Goal: Information Seeking & Learning: Learn about a topic

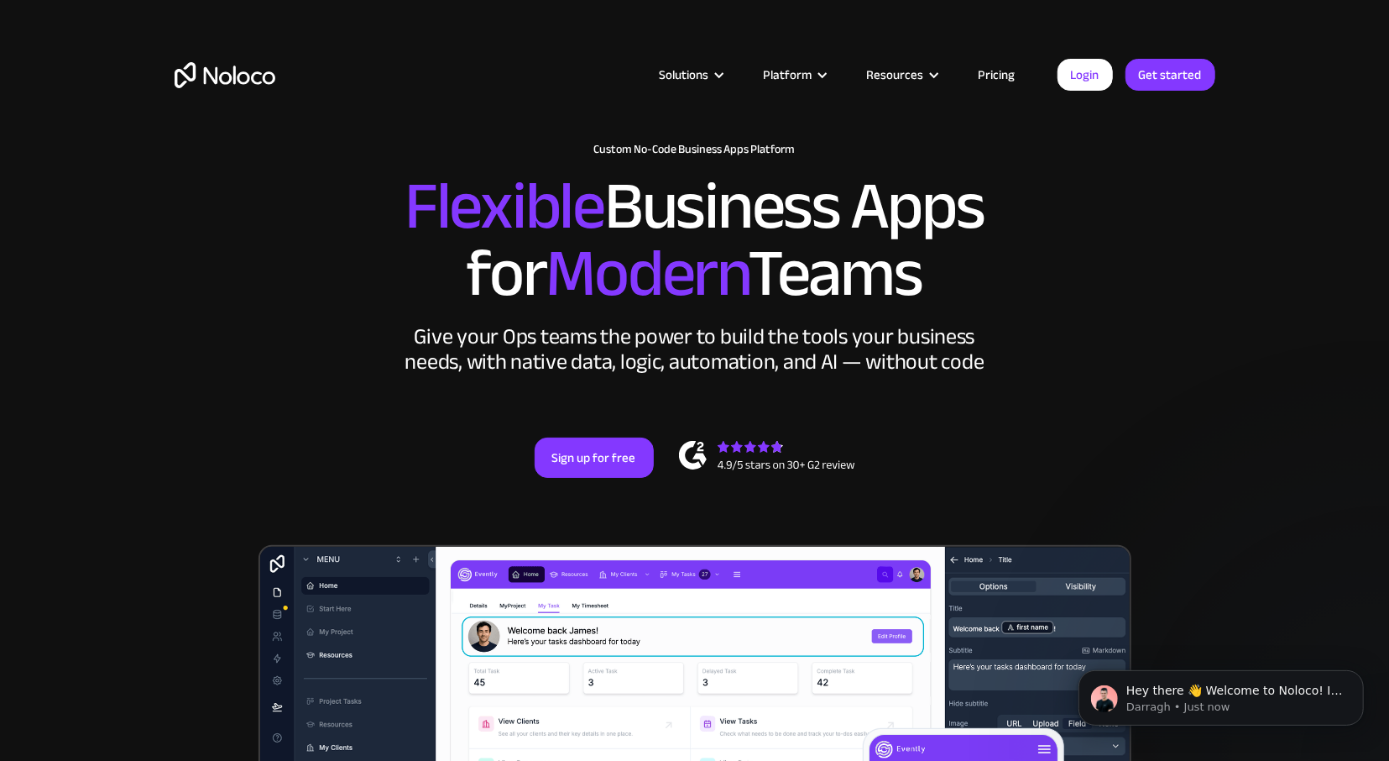
click at [1010, 71] on link "Pricing" at bounding box center [997, 75] width 79 height 22
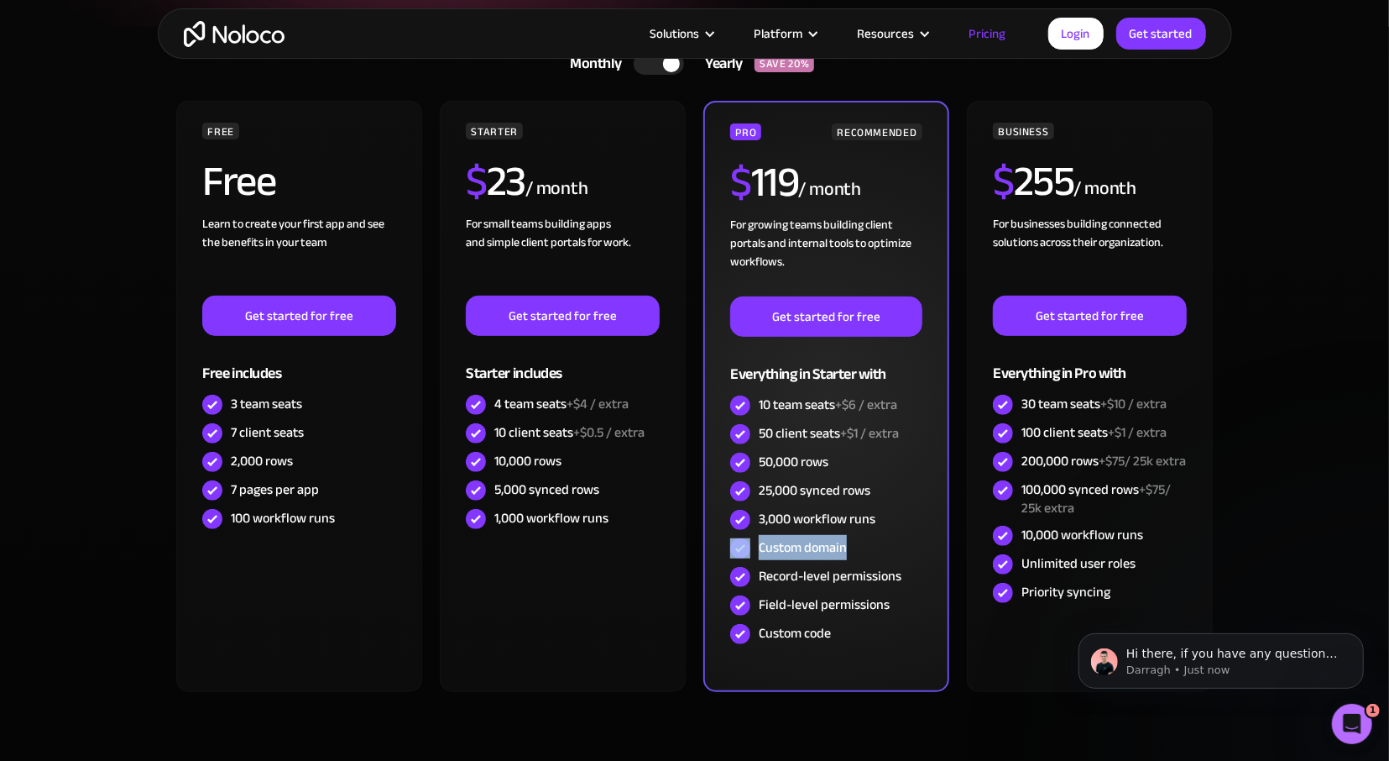
drag, startPoint x: 859, startPoint y: 552, endPoint x: 752, endPoint y: 556, distance: 106.7
click at [752, 556] on div "Custom domain" at bounding box center [825, 548] width 191 height 29
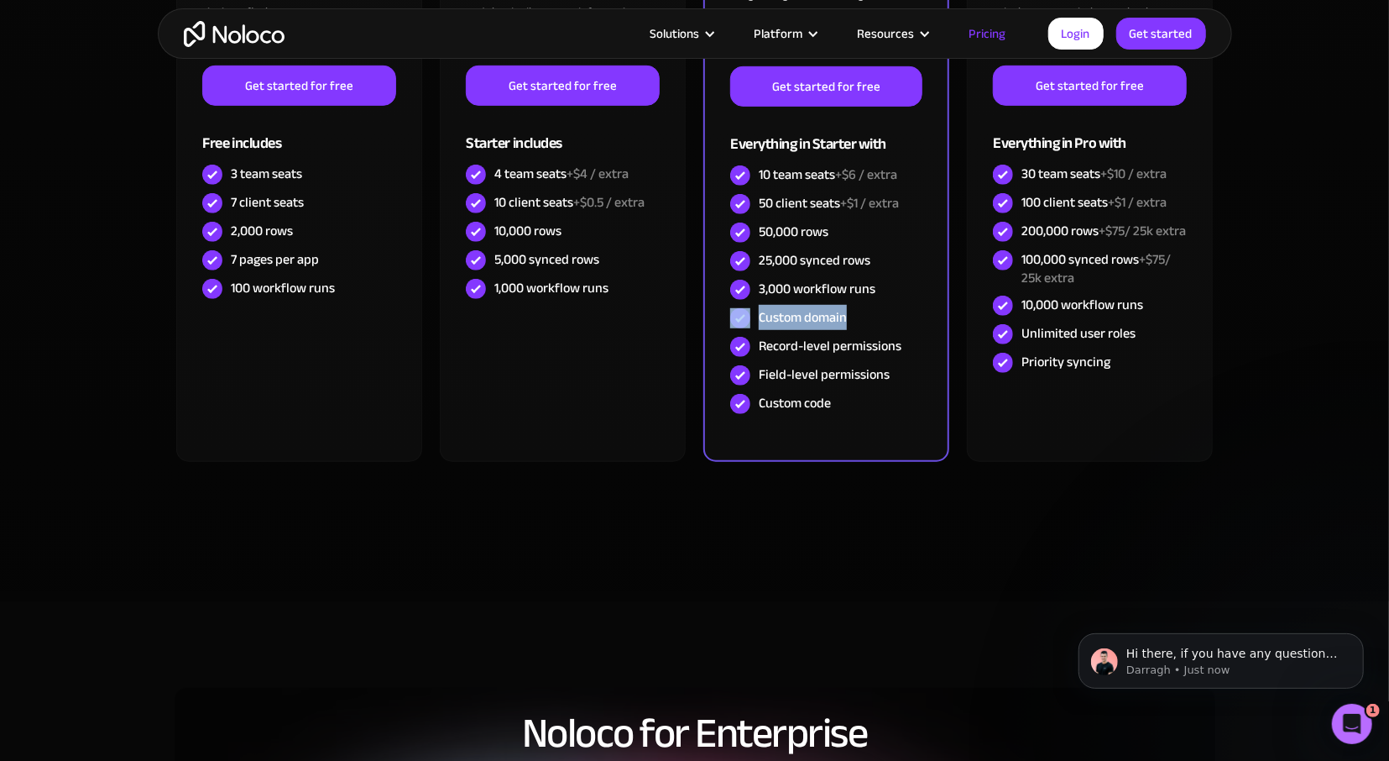
scroll to position [779, 0]
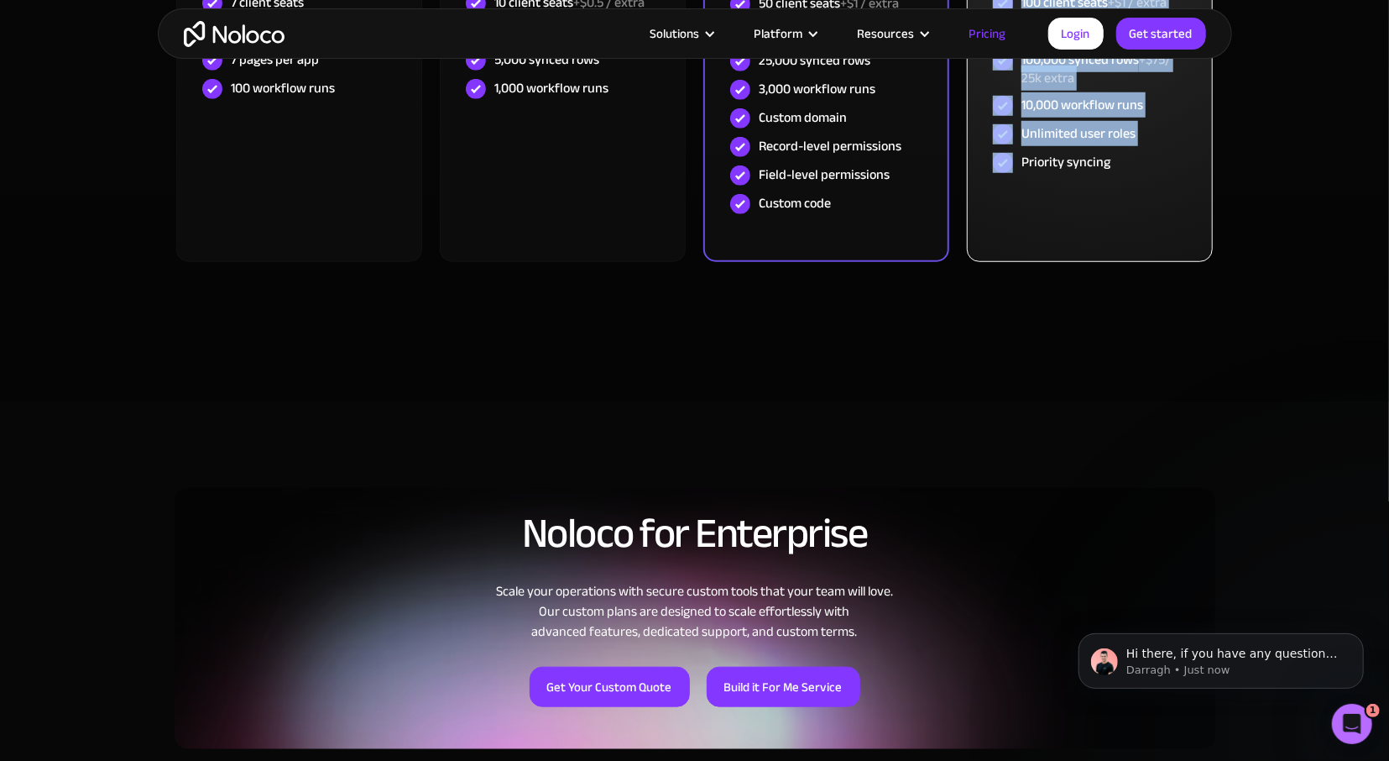
drag, startPoint x: 1067, startPoint y: 477, endPoint x: 986, endPoint y: 246, distance: 244.5
click at [1111, 143] on div "Unlimited user roles" at bounding box center [1079, 133] width 114 height 18
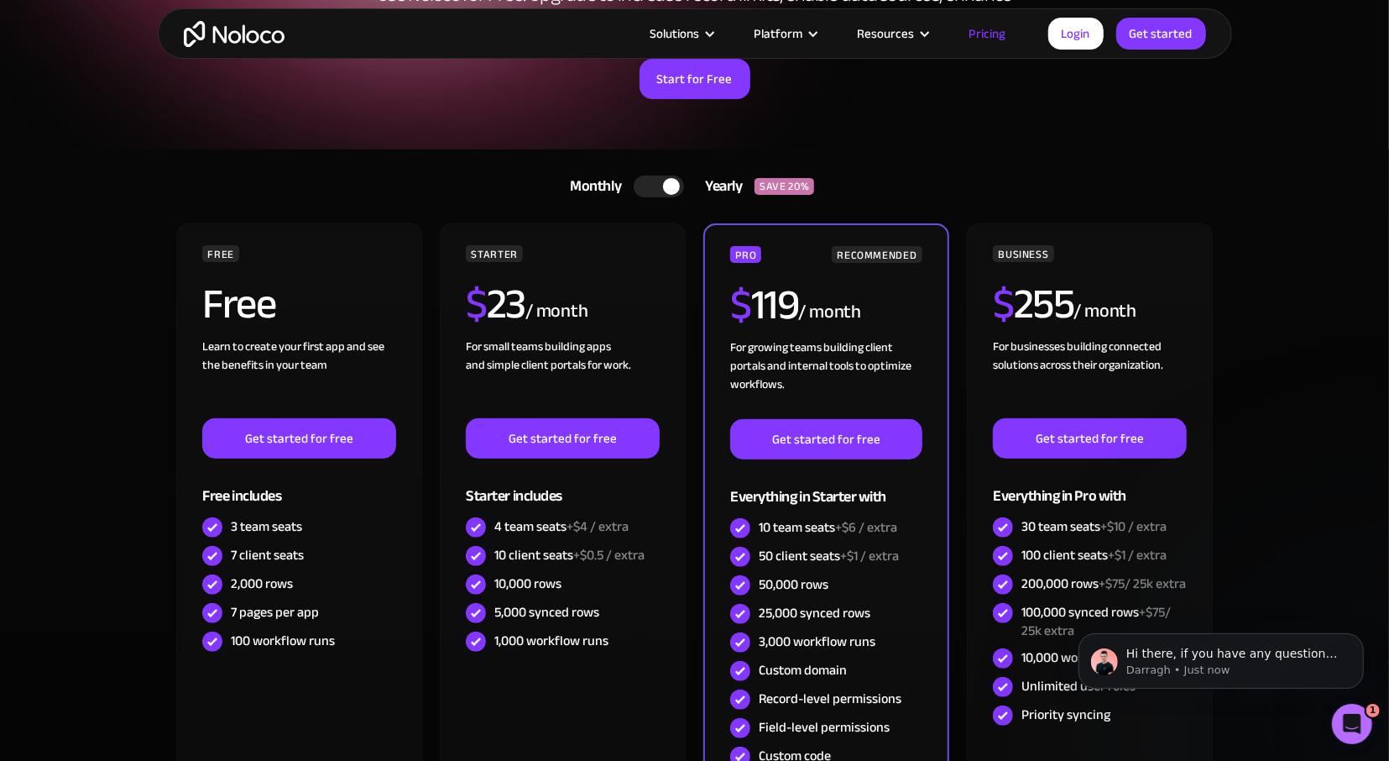
scroll to position [0, 0]
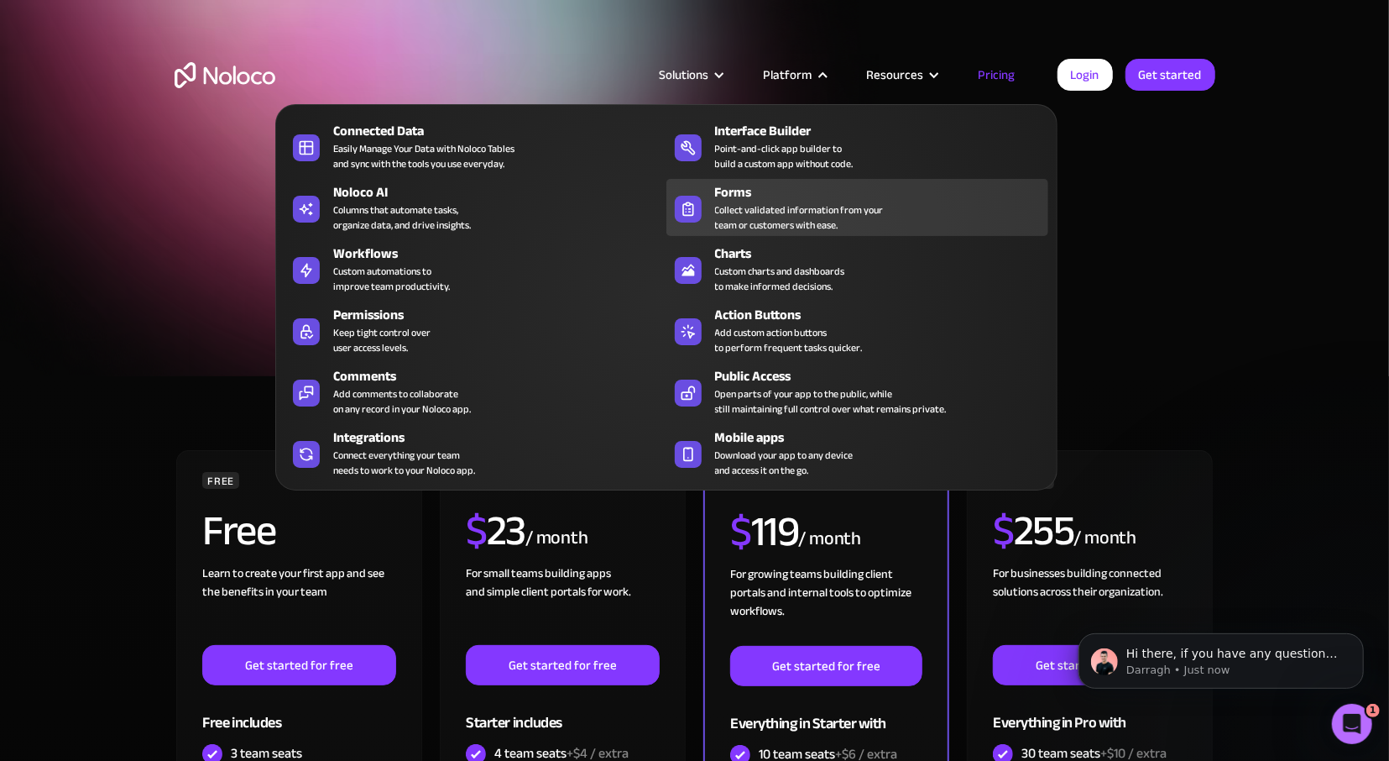
click at [740, 199] on div "Forms" at bounding box center [885, 192] width 341 height 20
